Goal: Transaction & Acquisition: Purchase product/service

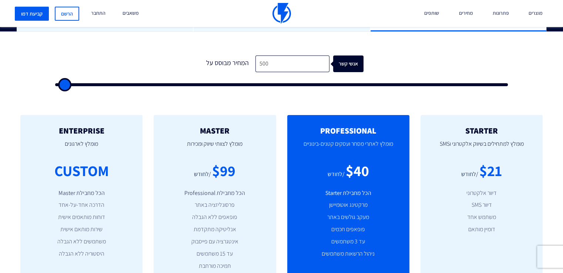
scroll to position [221, 0]
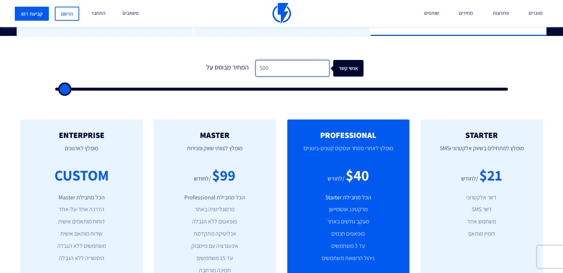
click at [261, 67] on input "500" at bounding box center [293, 68] width 74 height 17
type input "1"
type input "500"
type input "10"
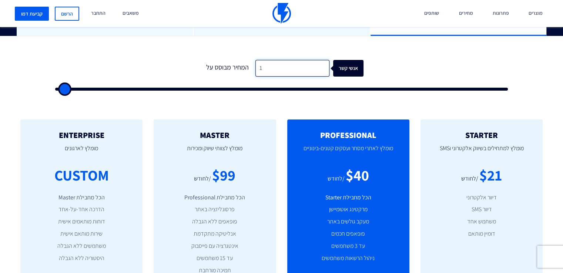
type input "500"
type input "100"
type input "500"
type input "1,000"
type input "1000"
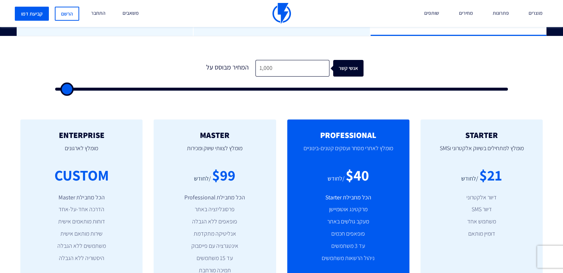
click at [412, 80] on form "0 המחיר מבוסס על 1,000 אנשי קשר" at bounding box center [281, 75] width 453 height 31
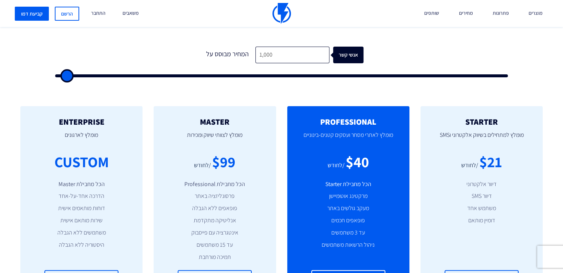
scroll to position [225, 0]
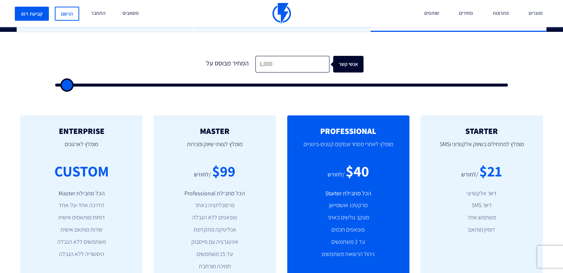
click at [248, 90] on div "0 המחיר מבוסס על 1,000 אנשי קשר" at bounding box center [282, 68] width 468 height 63
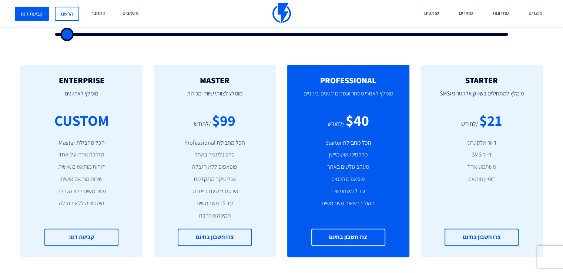
scroll to position [278, 0]
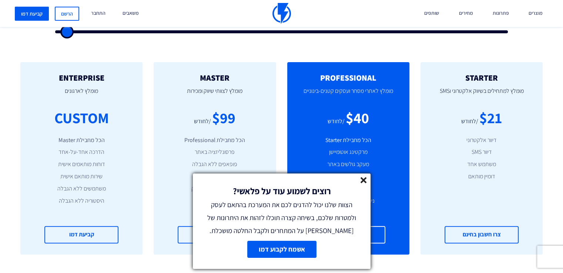
click at [559, 54] on div "STARTER מומלץ למתחילים בשיווק אלקטרוני וSMS $21 /לחודש דיוור אלקטרוני דיוור SMS…" at bounding box center [281, 158] width 563 height 222
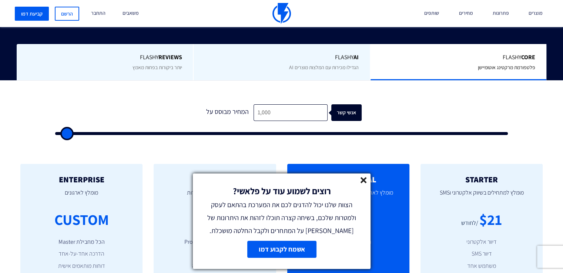
scroll to position [174, 0]
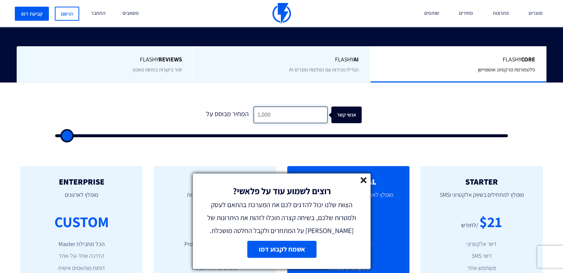
click at [266, 115] on input "1,000" at bounding box center [291, 115] width 74 height 17
type input "5"
type input "500"
type input "50"
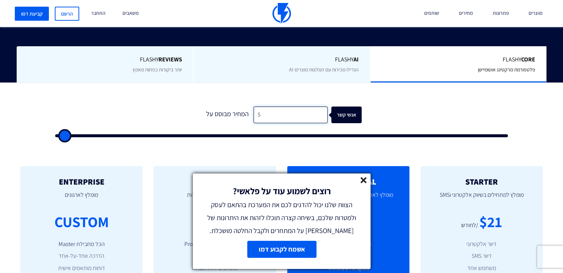
type input "500"
type input "5,000"
type input "5000"
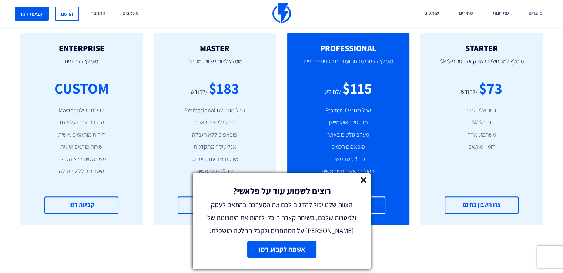
scroll to position [305, 0]
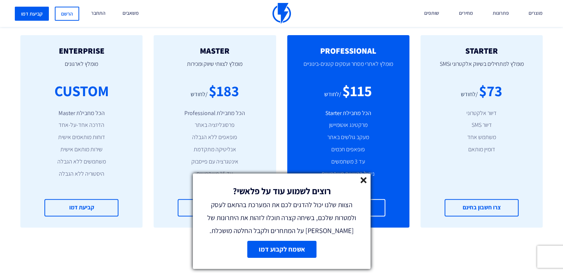
click at [363, 177] on icon at bounding box center [364, 180] width 6 height 6
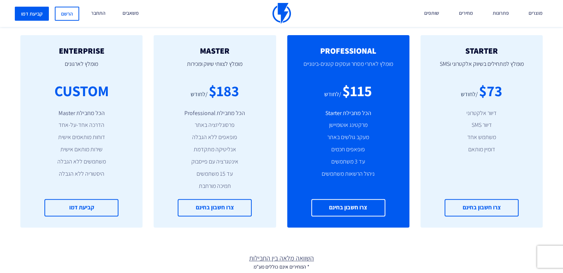
drag, startPoint x: 363, startPoint y: 177, endPoint x: 408, endPoint y: 31, distance: 151.9
click at [408, 31] on div "STARTER מומלץ למתחילים בשיווק אלקטרוני וSMS $73 /לחודש דיוור אלקטרוני דיוור SMS…" at bounding box center [281, 131] width 563 height 222
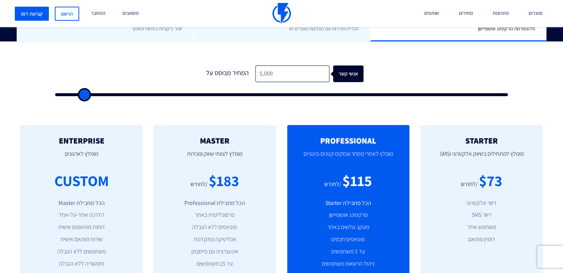
scroll to position [206, 0]
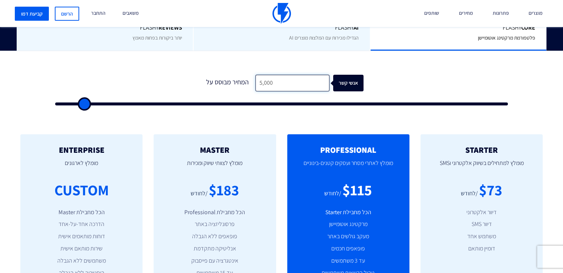
click at [269, 87] on input "5,000" at bounding box center [293, 83] width 74 height 17
type input "2"
type input "500"
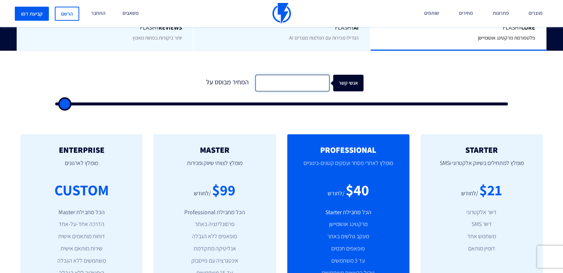
type input "1"
type input "500"
type input "10"
type input "500"
type input "100"
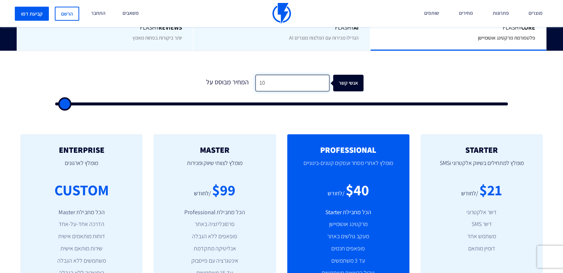
type input "500"
type input "1,000"
type input "1000"
type input "1,000"
